Goal: Navigation & Orientation: Find specific page/section

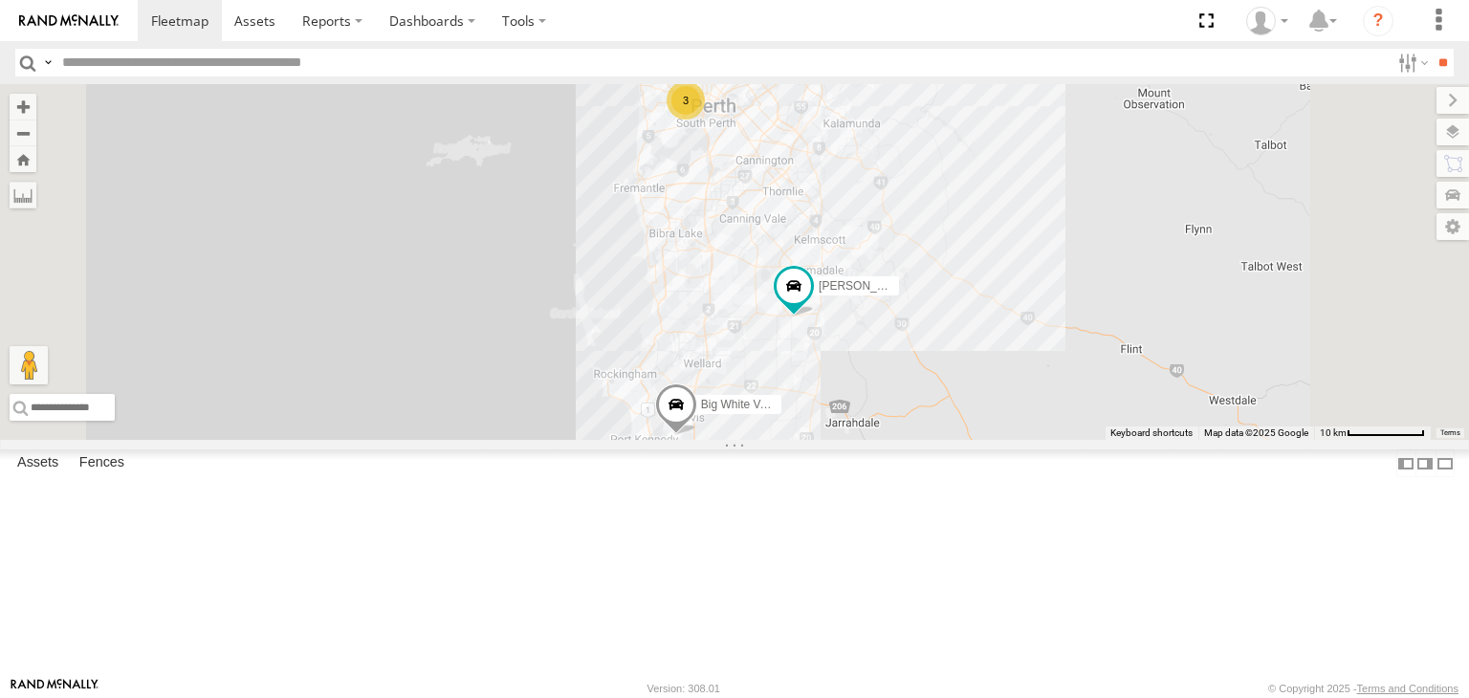
click at [0, 0] on div "Mark V8 All Assets" at bounding box center [0, 0] width 0 height 0
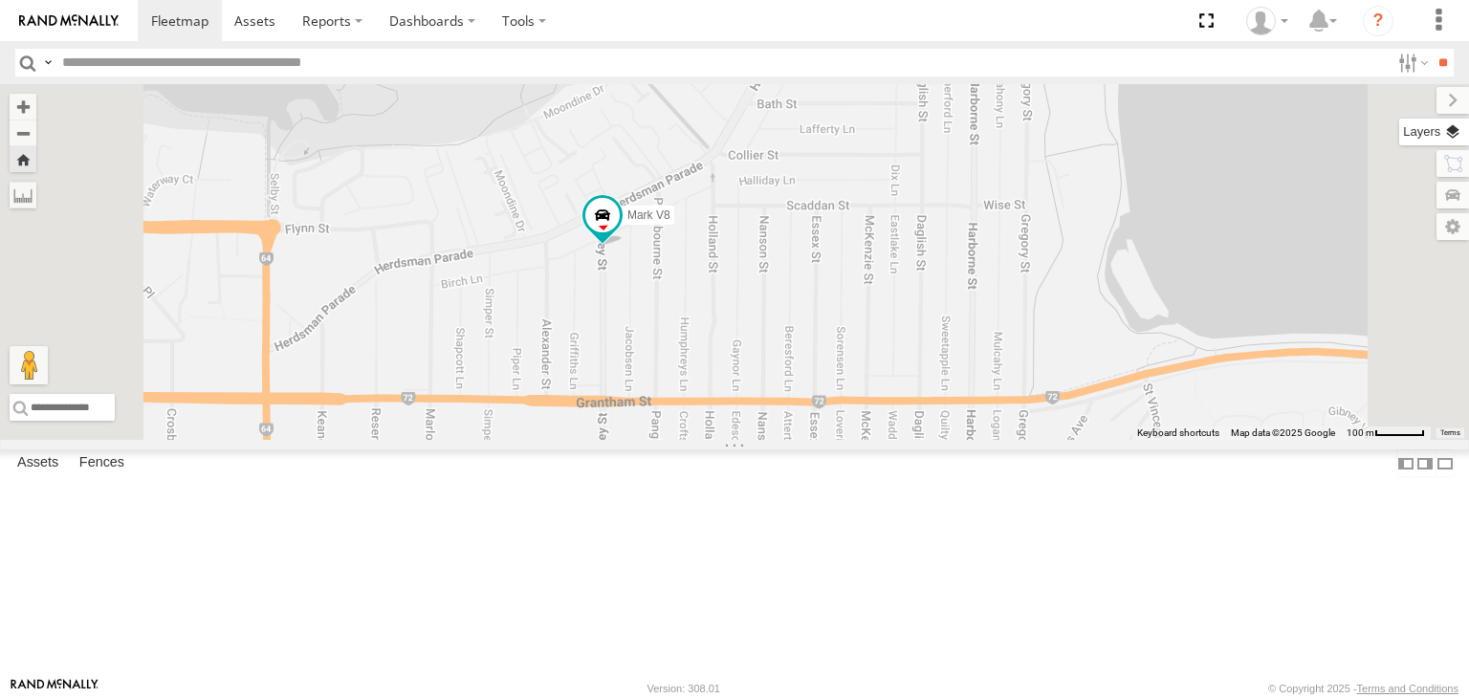
click at [1463, 140] on label at bounding box center [1434, 132] width 70 height 27
click at [0, 0] on div "Basemaps" at bounding box center [0, 0] width 0 height 0
click at [0, 0] on span "Basemaps" at bounding box center [0, 0] width 0 height 0
click at [0, 0] on span "Satellite + Roadmap" at bounding box center [0, 0] width 0 height 0
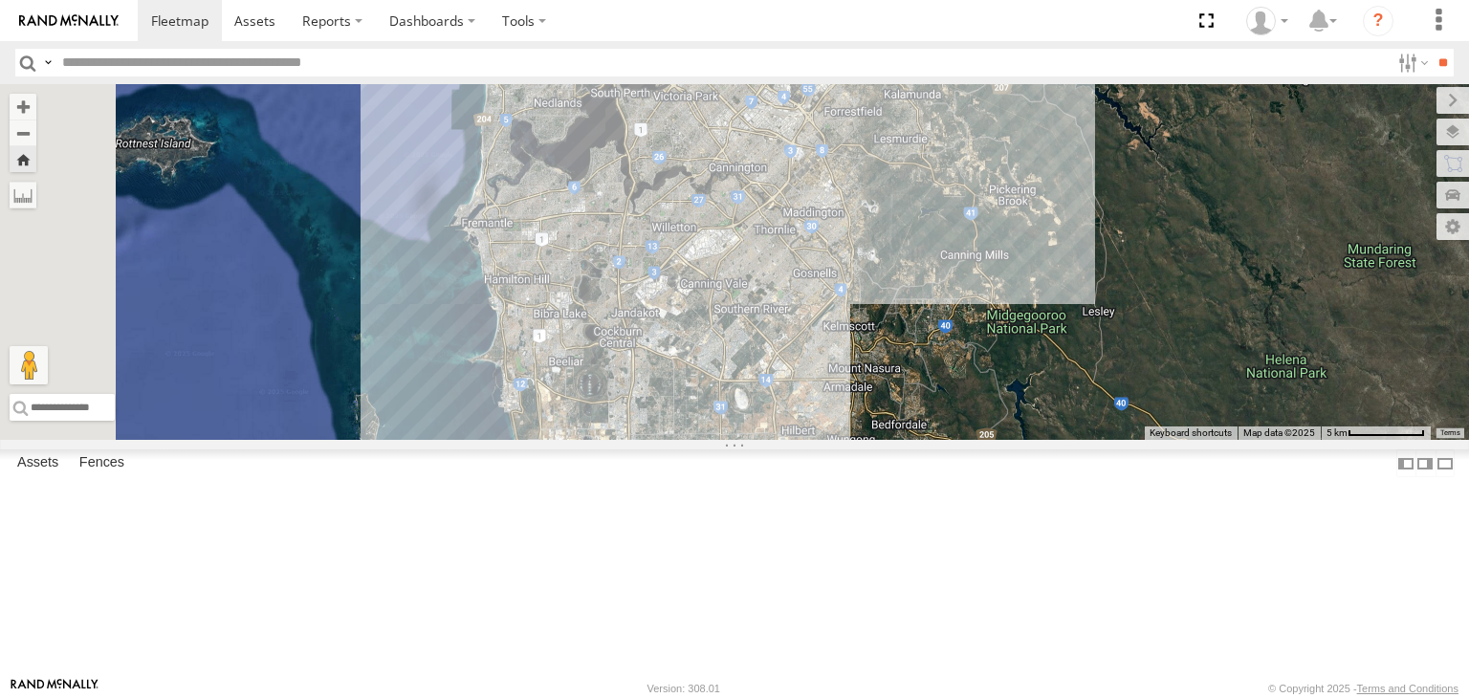
drag, startPoint x: 737, startPoint y: 438, endPoint x: 866, endPoint y: 220, distance: 253.5
click at [866, 220] on div "Mark V8" at bounding box center [734, 262] width 1469 height 356
